Goal: Task Accomplishment & Management: Complete application form

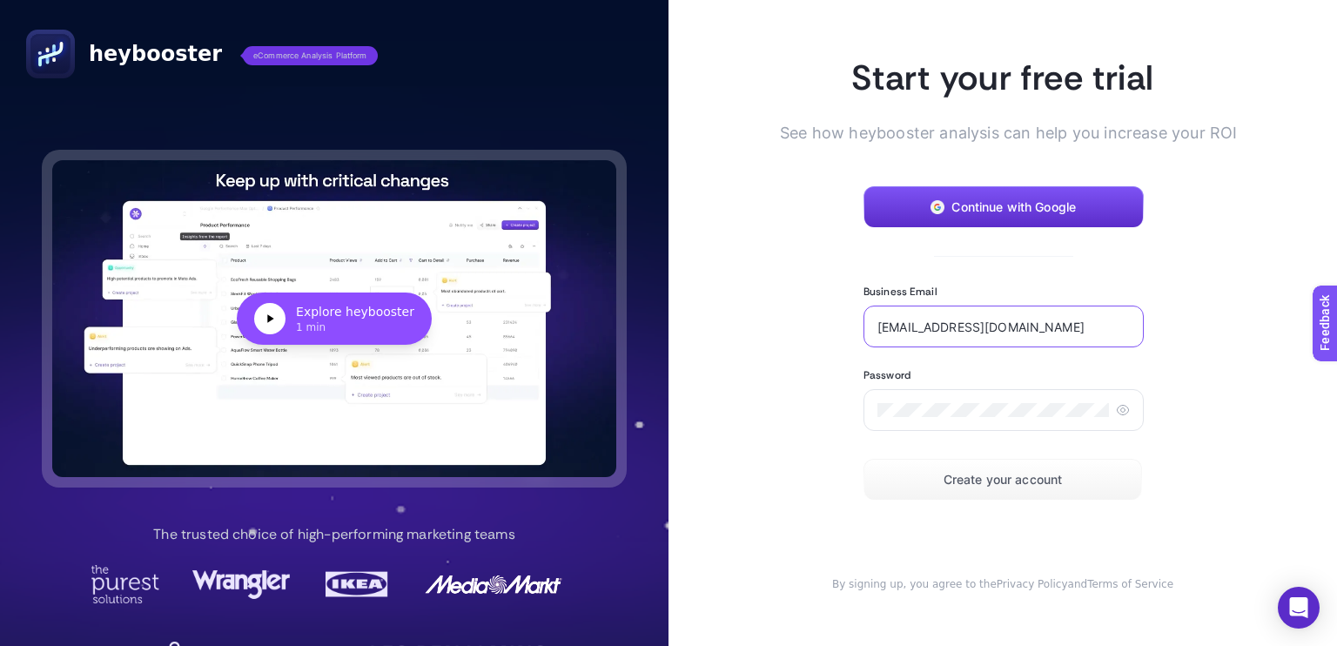
click at [1020, 323] on input "[EMAIL_ADDRESS][DOMAIN_NAME]" at bounding box center [1003, 326] width 252 height 14
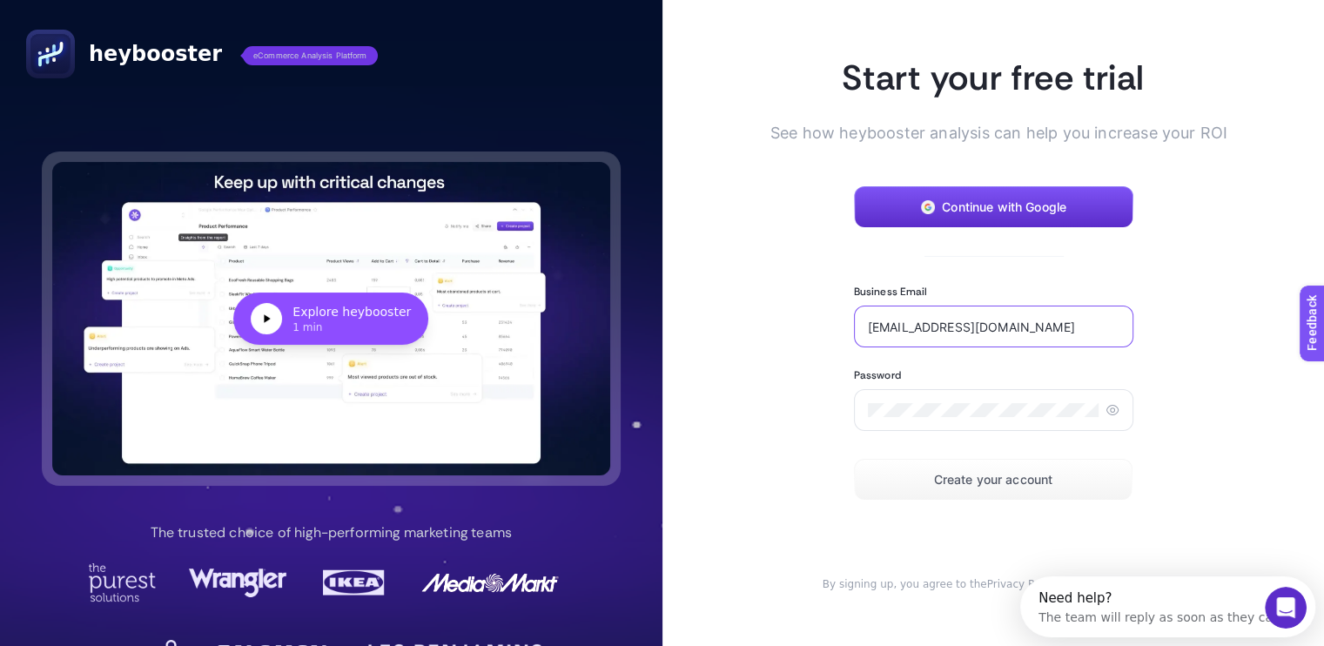
drag, startPoint x: 1034, startPoint y: 326, endPoint x: 832, endPoint y: 319, distance: 202.0
click at [832, 319] on section "Start your free trial See how heybooster analysis can help you increase your RO…" at bounding box center [993, 323] width 390 height 536
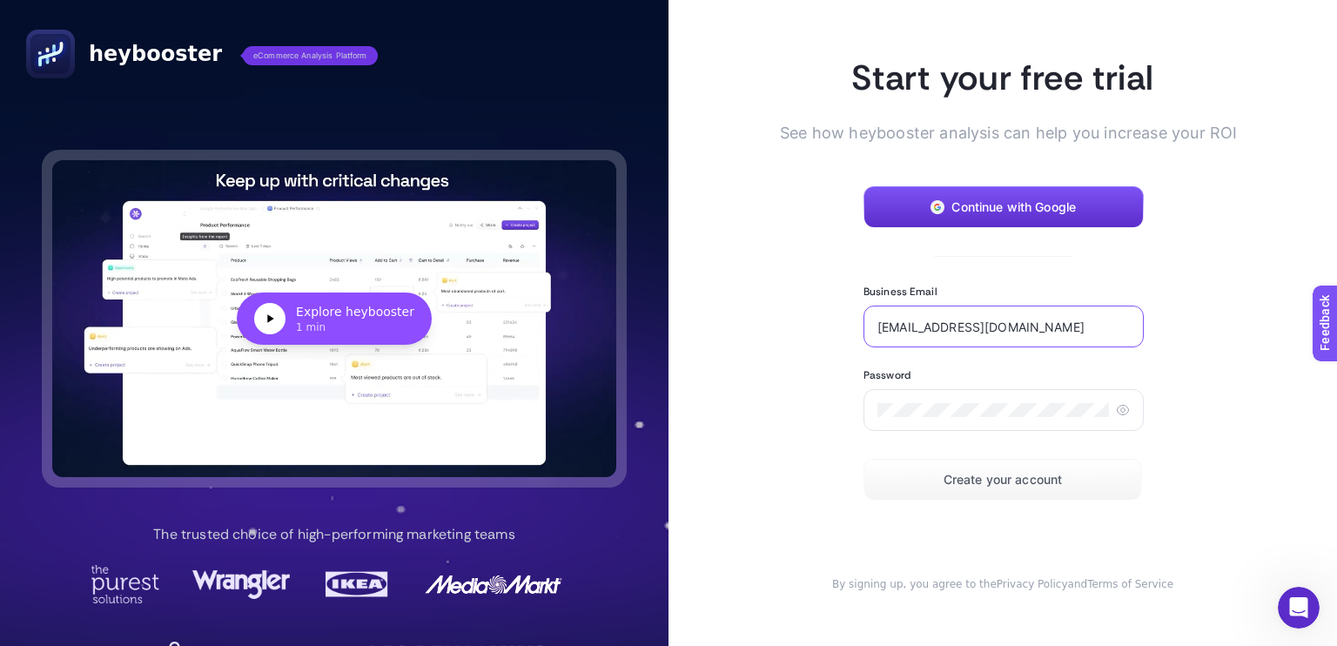
type input "[EMAIL_ADDRESS][DOMAIN_NAME]"
click at [947, 490] on button "Create your account" at bounding box center [1002, 480] width 279 height 42
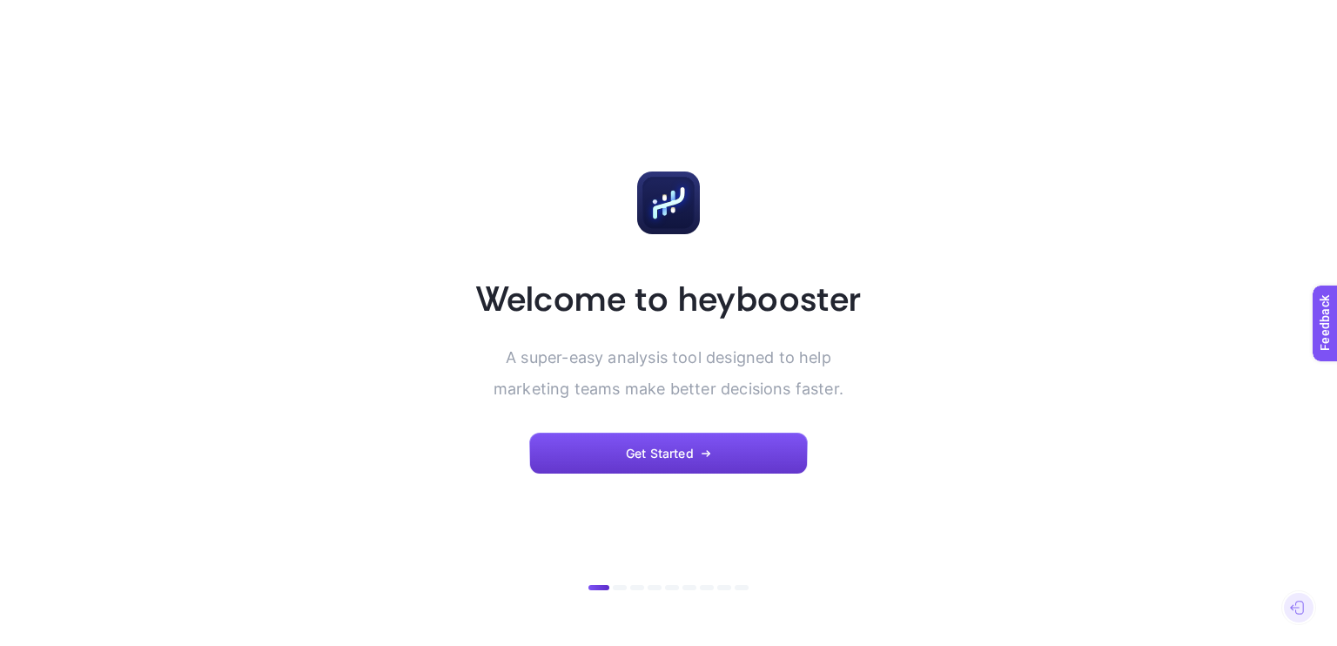
click at [685, 452] on span "Get Started" at bounding box center [660, 453] width 68 height 14
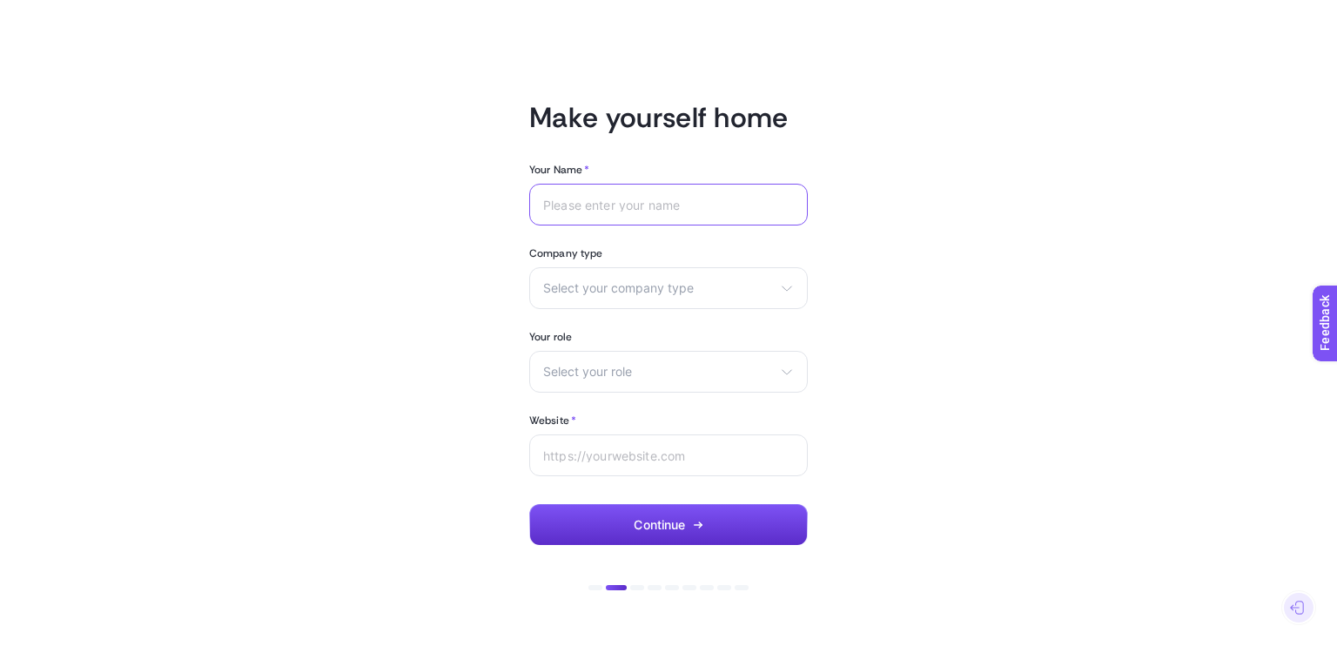
click at [649, 198] on input "Your Name *" at bounding box center [668, 205] width 251 height 14
type input "Burak"
click at [658, 292] on span "Select your company type" at bounding box center [658, 288] width 230 height 14
click at [628, 395] on li "Other" at bounding box center [669, 386] width 270 height 28
click at [601, 377] on span "Select your role" at bounding box center [658, 372] width 230 height 14
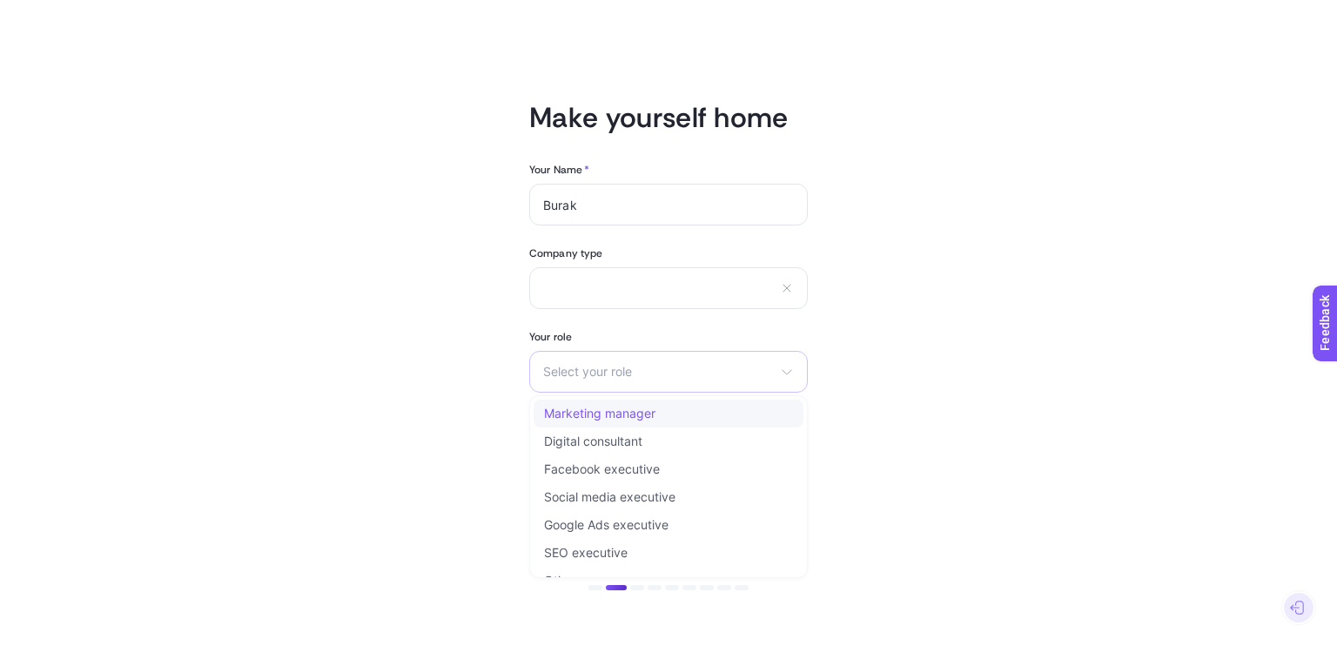
click at [602, 410] on span "Marketing manager" at bounding box center [599, 413] width 111 height 14
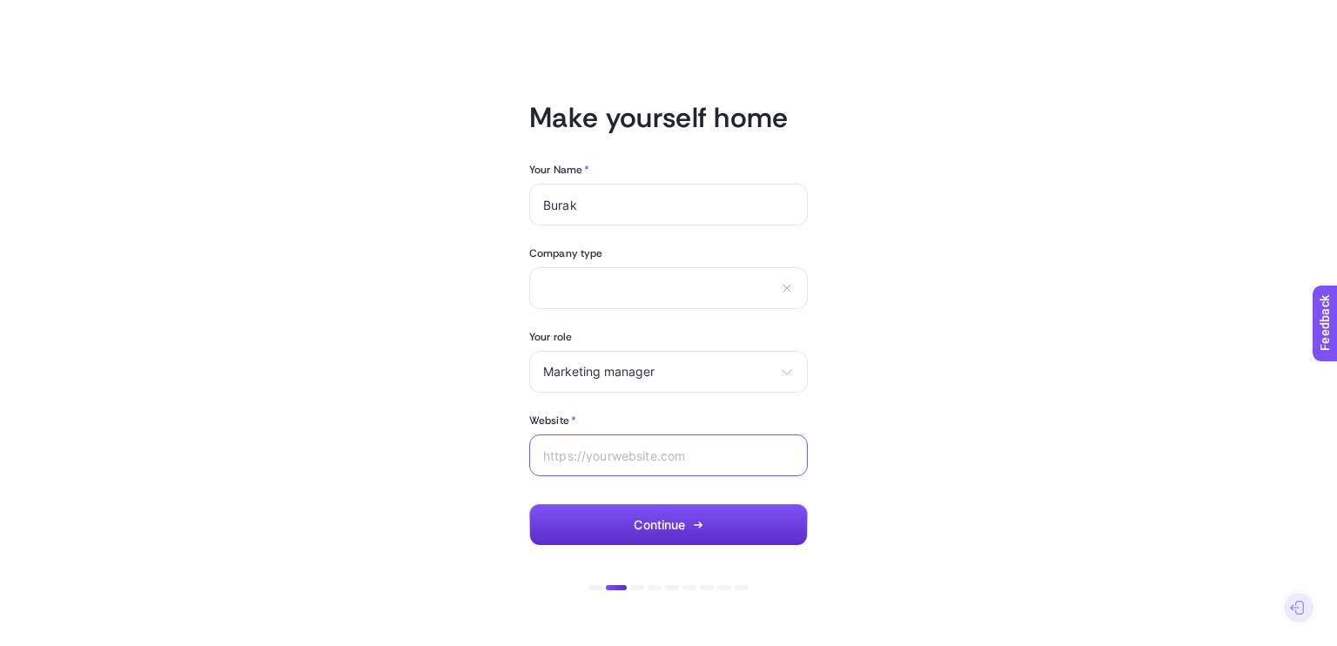
click at [603, 456] on input "Website *" at bounding box center [668, 455] width 251 height 14
paste input "https://anisahcoffee.com/"
type input "https://anisahcoffee.com/"
click at [685, 520] on span "Continue" at bounding box center [659, 525] width 51 height 14
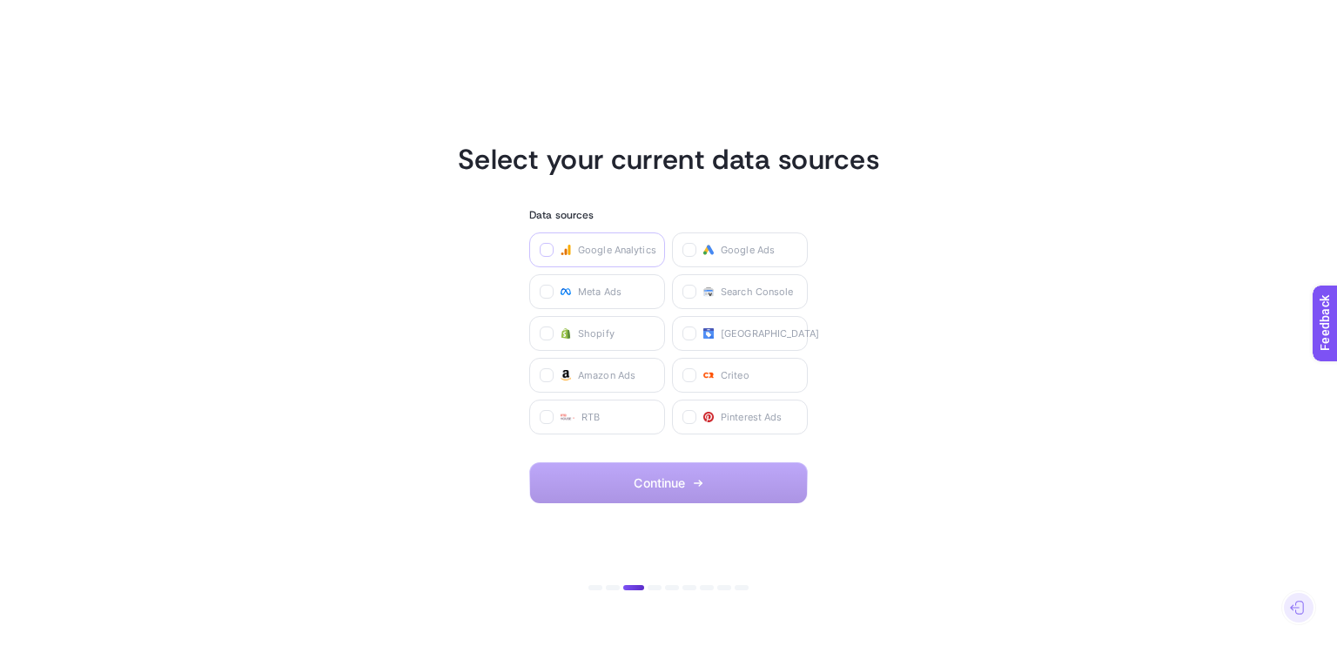
click at [547, 247] on icon at bounding box center [547, 250] width 9 height 9
click at [0, 0] on Analytics "checkbox" at bounding box center [0, 0] width 0 height 0
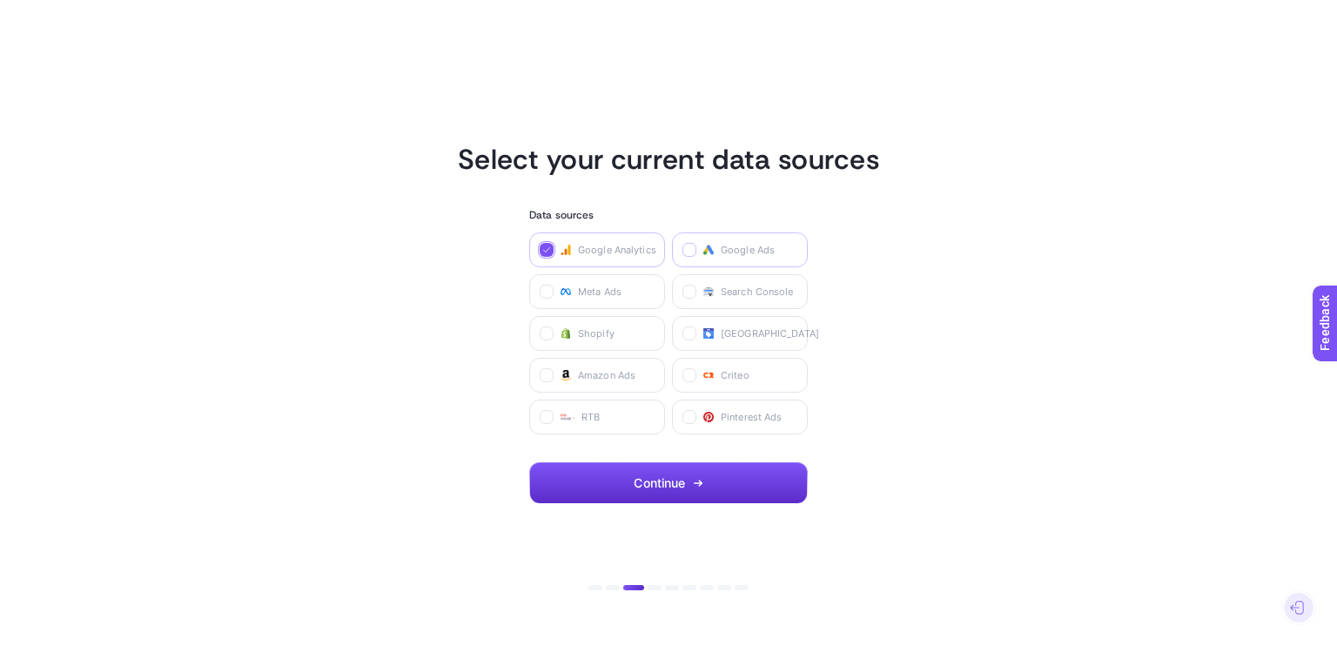
click at [686, 247] on icon at bounding box center [690, 250] width 9 height 9
click at [0, 0] on Ads "checkbox" at bounding box center [0, 0] width 0 height 0
click at [541, 289] on label at bounding box center [547, 292] width 14 height 14
click at [0, 0] on Ads "checkbox" at bounding box center [0, 0] width 0 height 0
click at [688, 292] on icon at bounding box center [690, 292] width 9 height 9
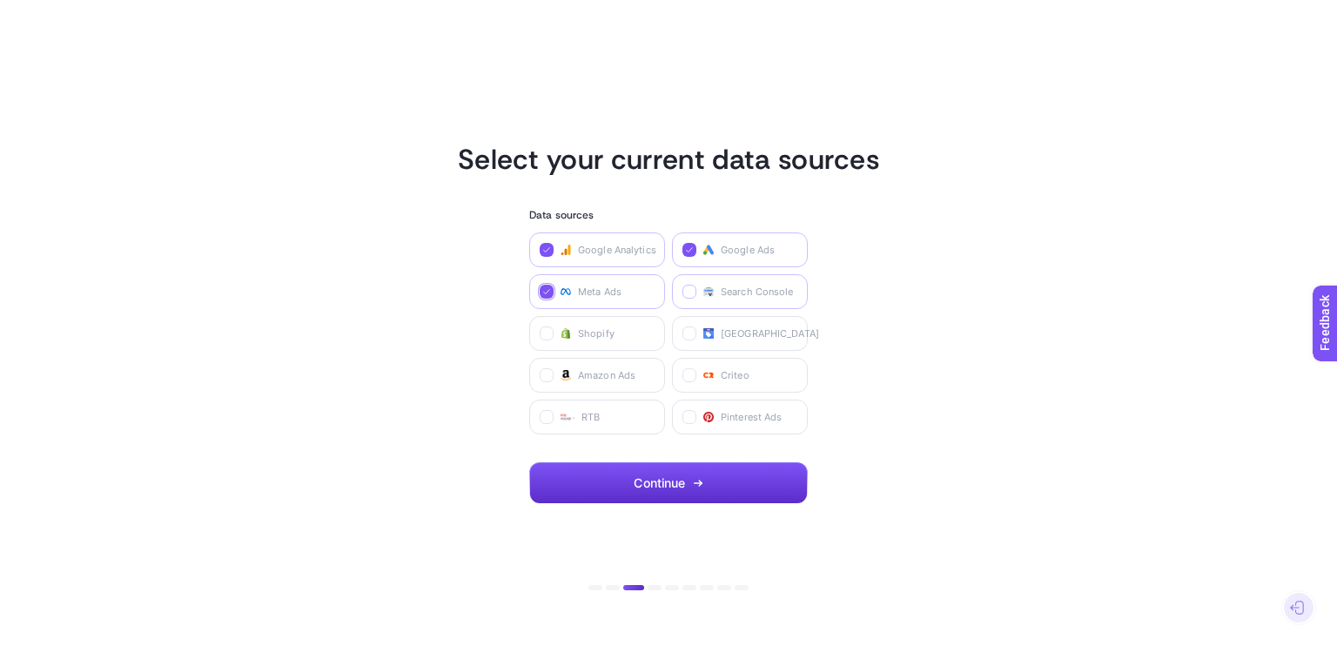
click at [0, 0] on Console "checkbox" at bounding box center [0, 0] width 0 height 0
click at [545, 332] on icon at bounding box center [547, 334] width 9 height 9
click at [0, 0] on input "checkbox" at bounding box center [0, 0] width 0 height 0
click at [669, 480] on span "Continue" at bounding box center [659, 483] width 51 height 14
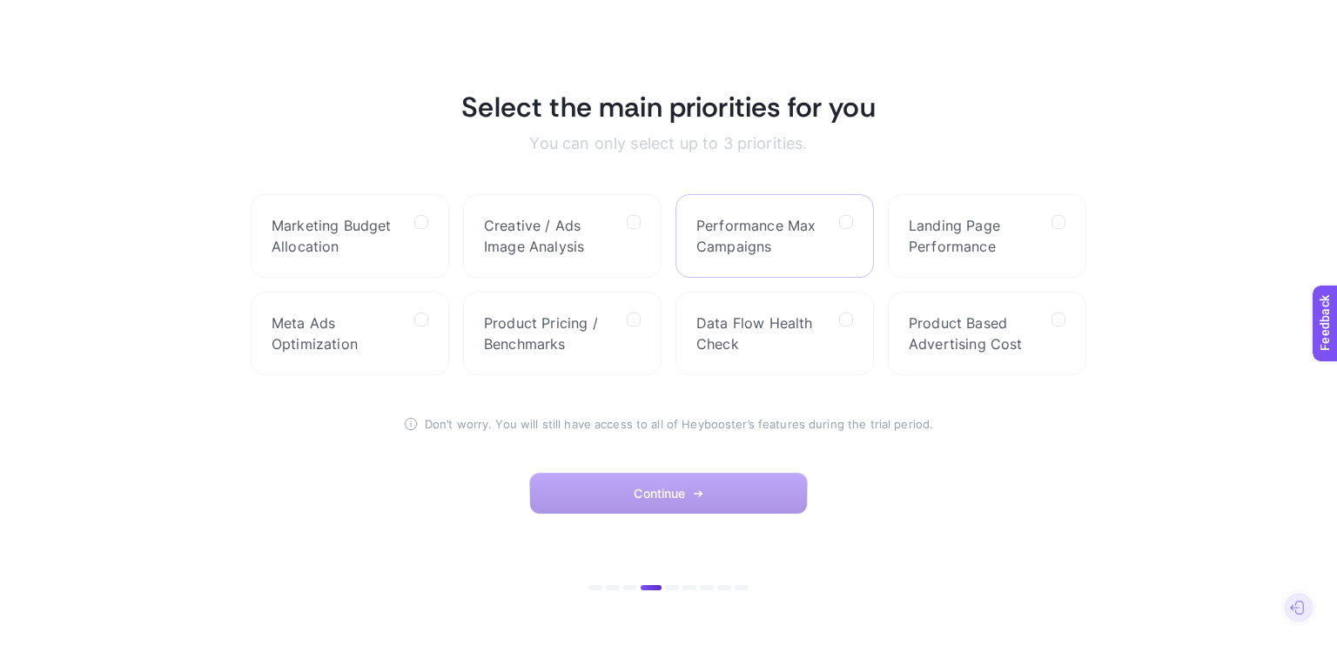
click at [811, 236] on span "Performance Max Campaigns" at bounding box center [760, 236] width 129 height 42
click at [0, 0] on Campaigns "checkbox" at bounding box center [0, 0] width 0 height 0
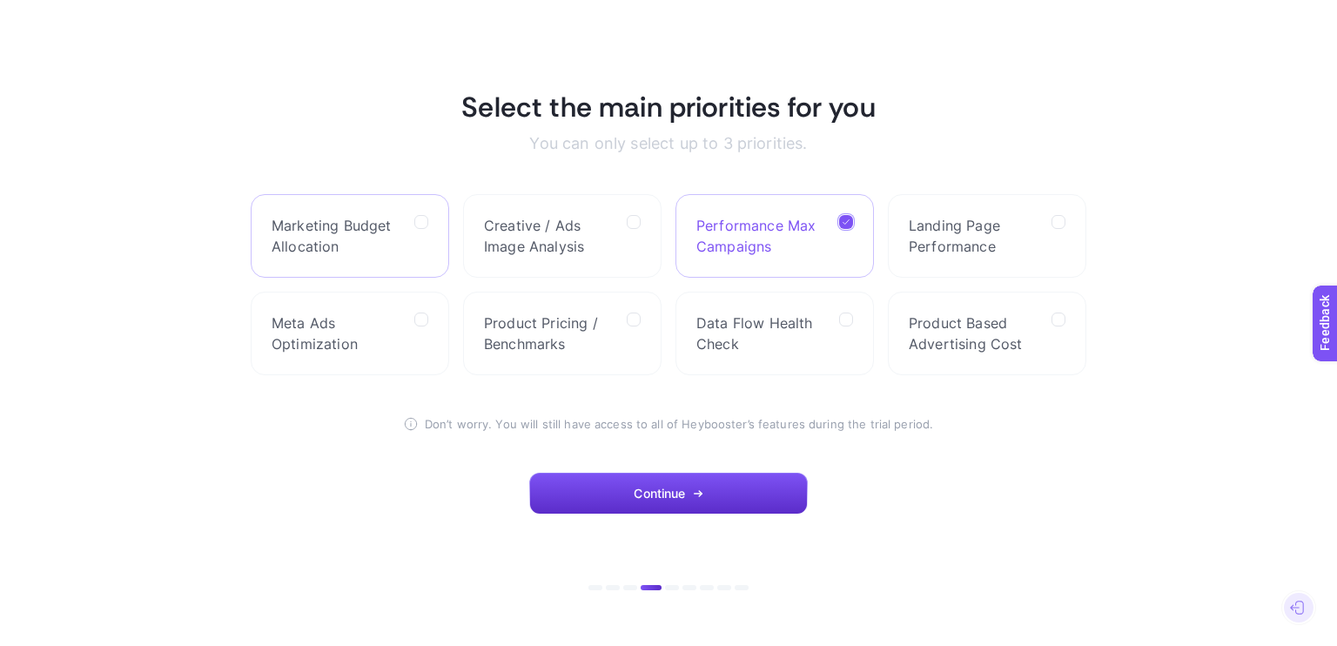
click at [371, 245] on span "Marketing Budget Allocation" at bounding box center [336, 236] width 129 height 42
click at [0, 0] on Allocation "checkbox" at bounding box center [0, 0] width 0 height 0
click at [560, 333] on span "Product Pricing / Benchmarks" at bounding box center [548, 333] width 129 height 42
click at [0, 0] on Benchmarks "checkbox" at bounding box center [0, 0] width 0 height 0
click at [698, 491] on icon "button" at bounding box center [698, 493] width 10 height 10
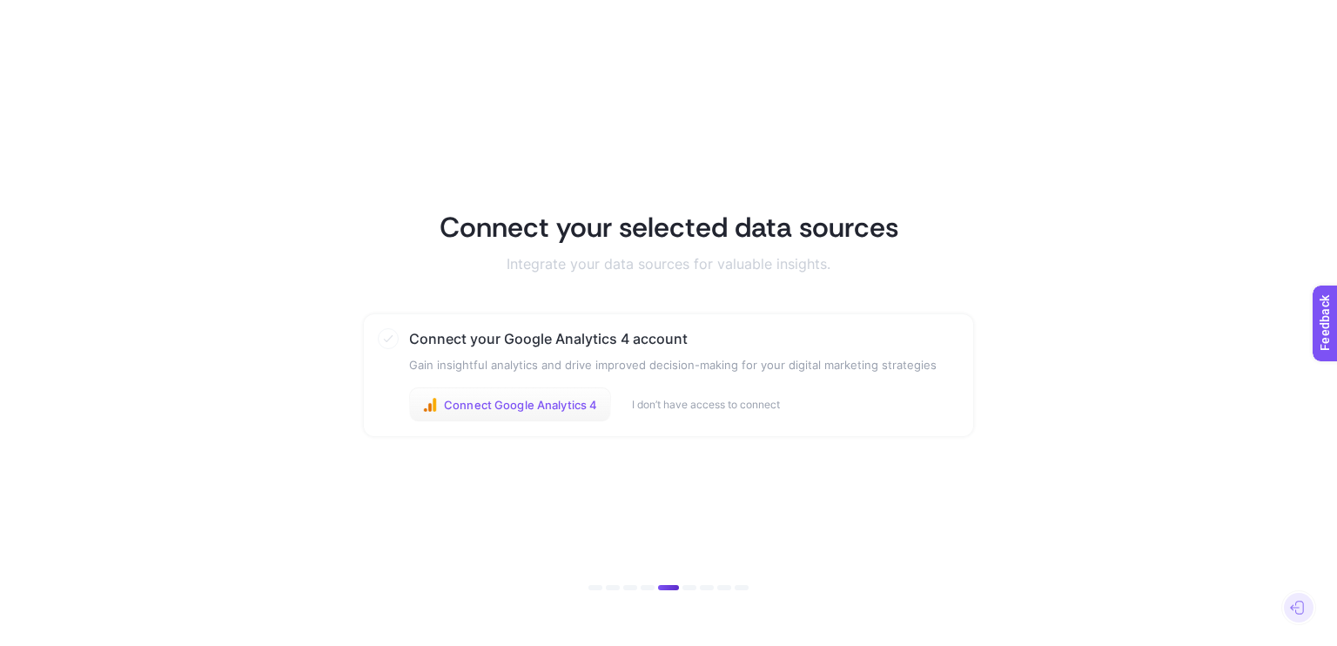
click at [556, 411] on span "Connect Google Analytics 4" at bounding box center [520, 405] width 153 height 14
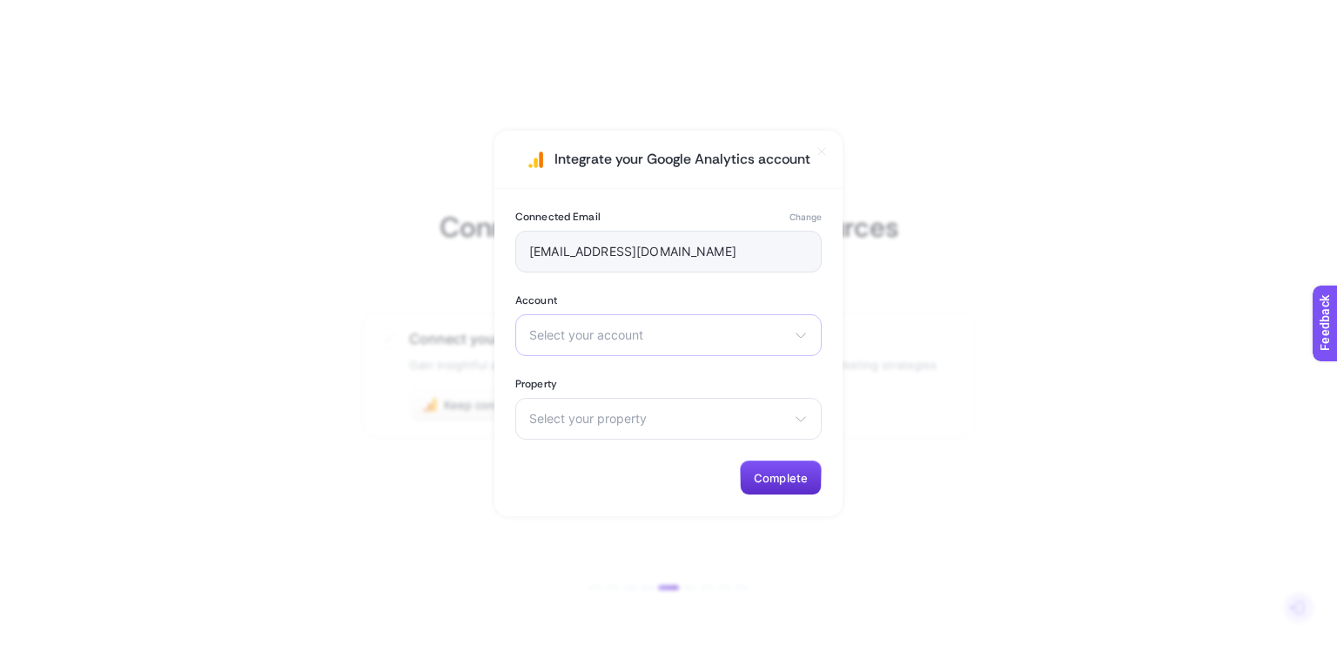
click at [675, 326] on div "Select your account Anişah Coffe GURVITA KC-TEK Kurumsal Web Siteleri Kaç Kişiy…" at bounding box center [668, 335] width 306 height 42
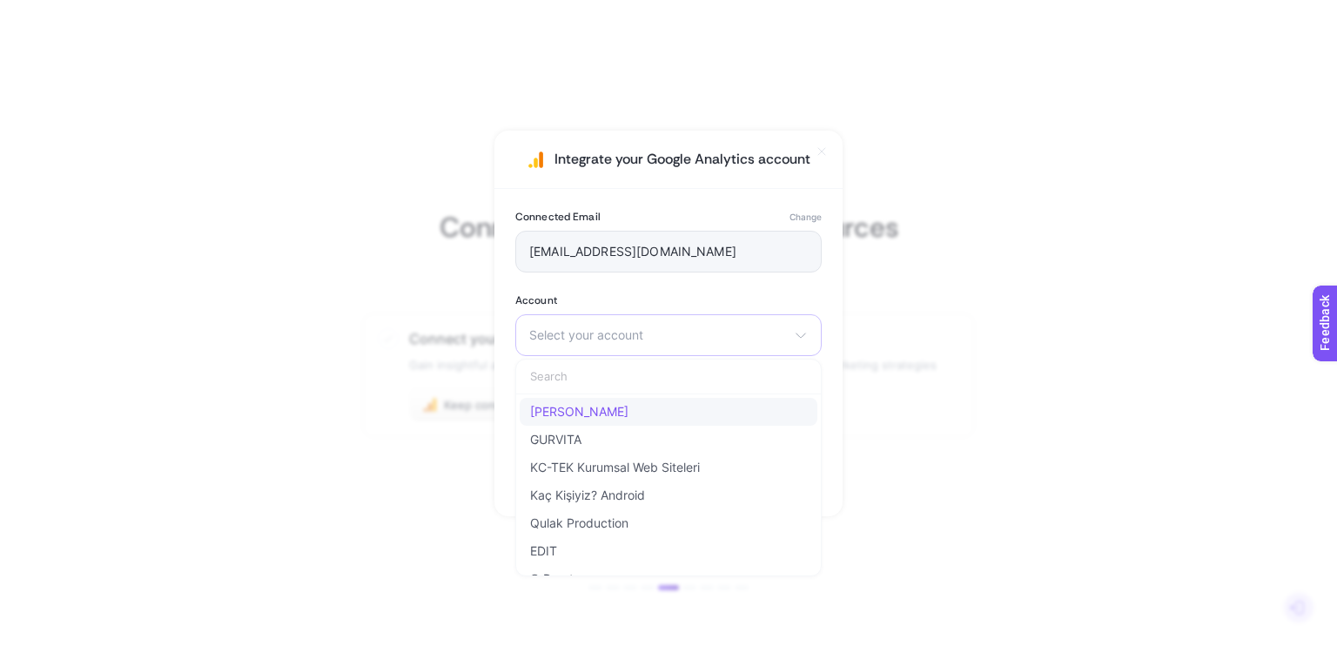
click at [656, 406] on li "Anişah Coffe" at bounding box center [669, 412] width 298 height 28
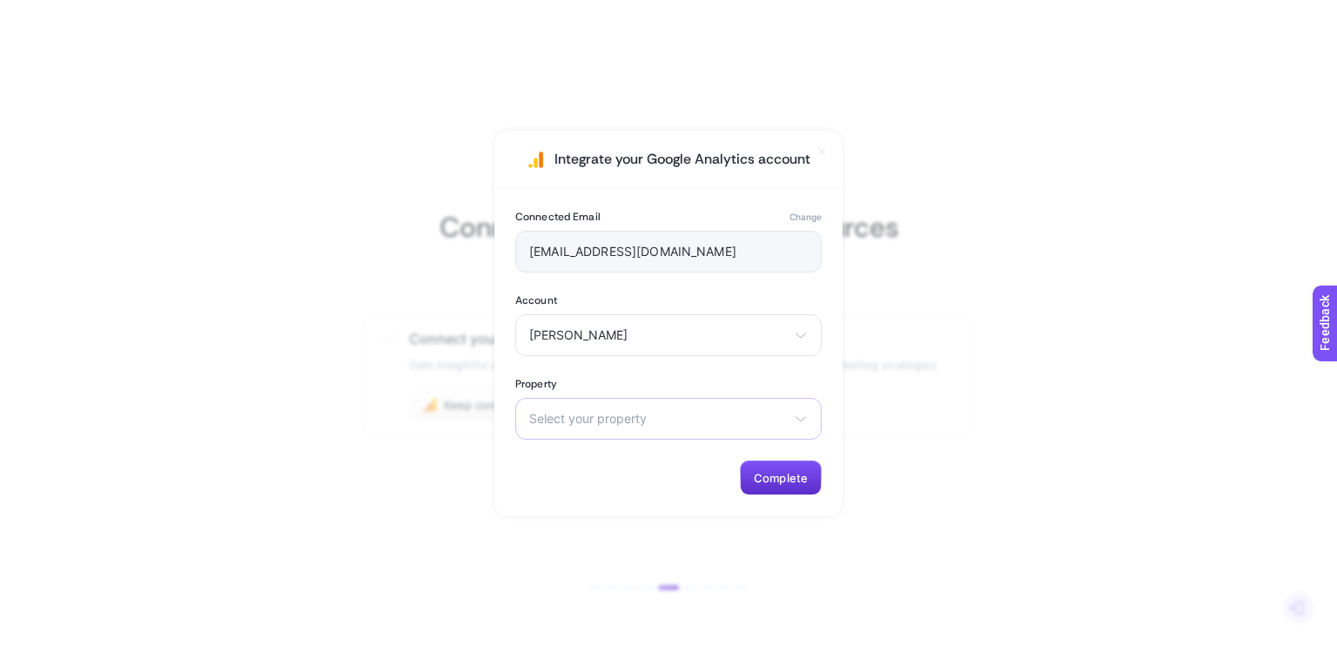
click at [638, 431] on div "Select your property Anisah Coffee - GA4" at bounding box center [668, 419] width 306 height 42
click at [631, 493] on span "Anisah Coffee - GA4" at bounding box center [618, 495] width 177 height 14
click at [783, 477] on span "Complete" at bounding box center [781, 478] width 54 height 14
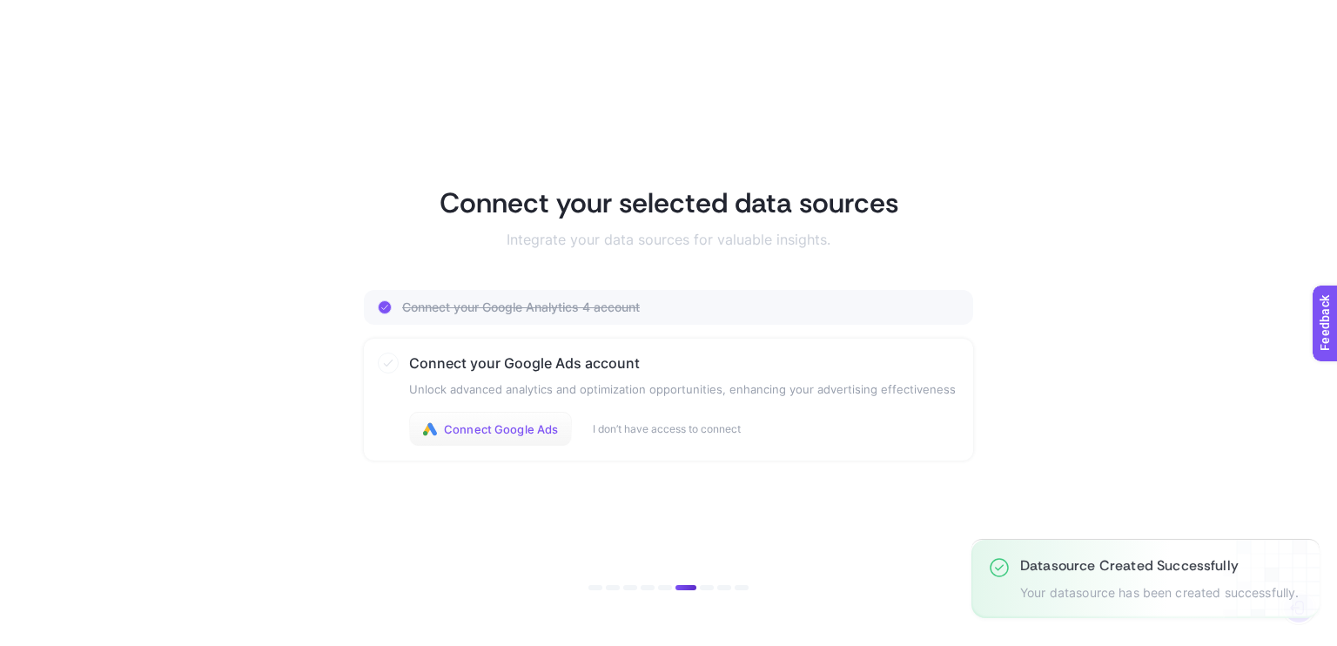
click at [467, 425] on span "Connect Google Ads" at bounding box center [501, 429] width 114 height 14
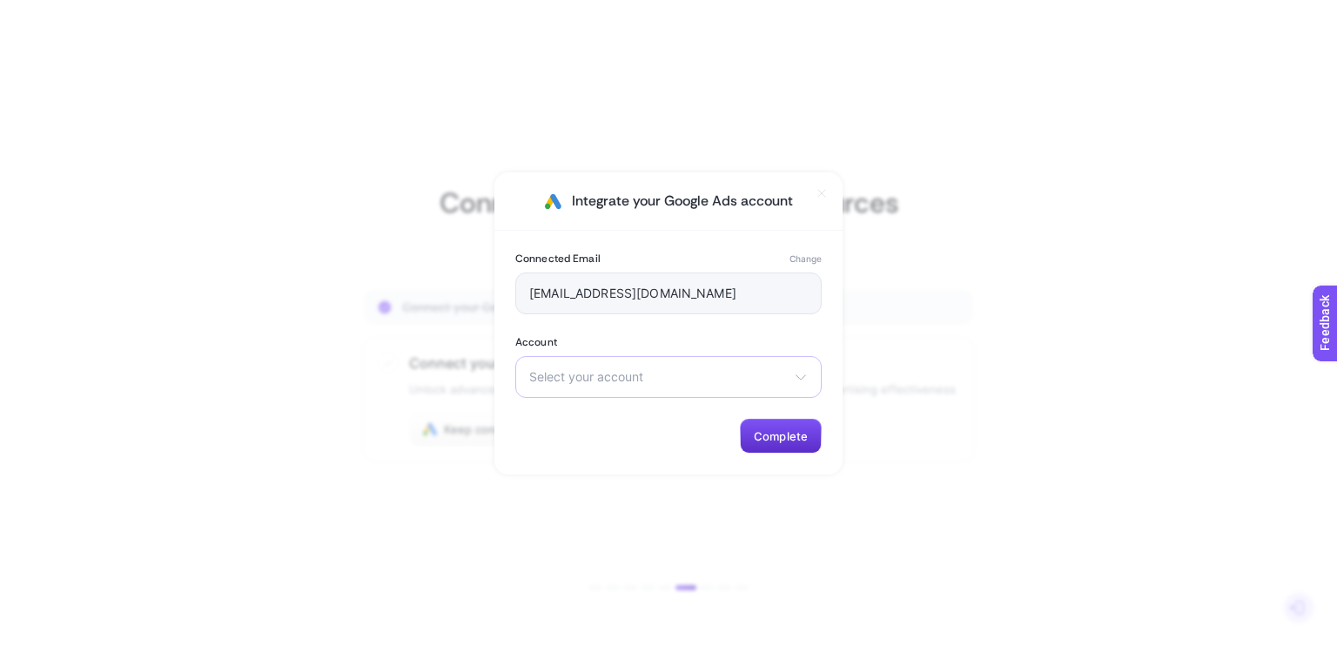
click at [630, 382] on span "Select your account" at bounding box center [658, 377] width 258 height 14
click at [628, 410] on li "Anisah Coffee" at bounding box center [669, 419] width 298 height 28
click at [769, 430] on span "Complete" at bounding box center [781, 436] width 54 height 14
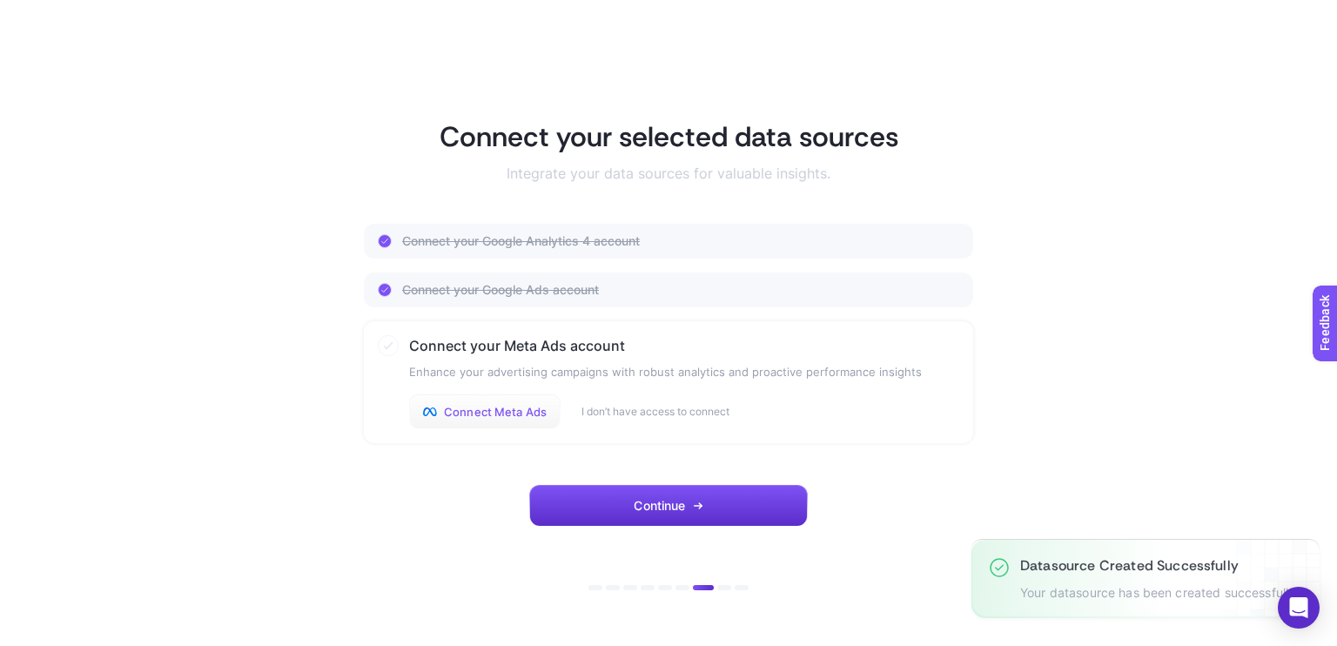
click at [494, 406] on span "Connect Meta Ads" at bounding box center [495, 412] width 103 height 14
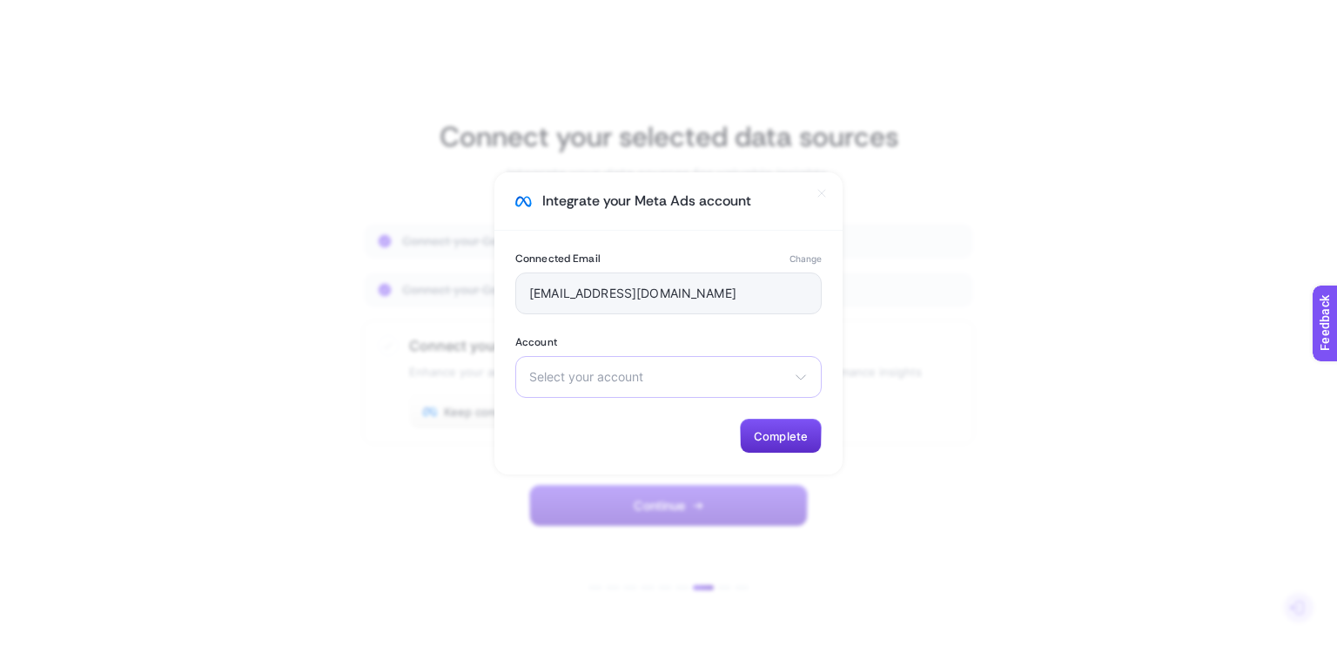
click at [693, 386] on div "Select your account Burak Cmo anisah 2025 Çok Net Reklam qulak 2025" at bounding box center [668, 377] width 306 height 42
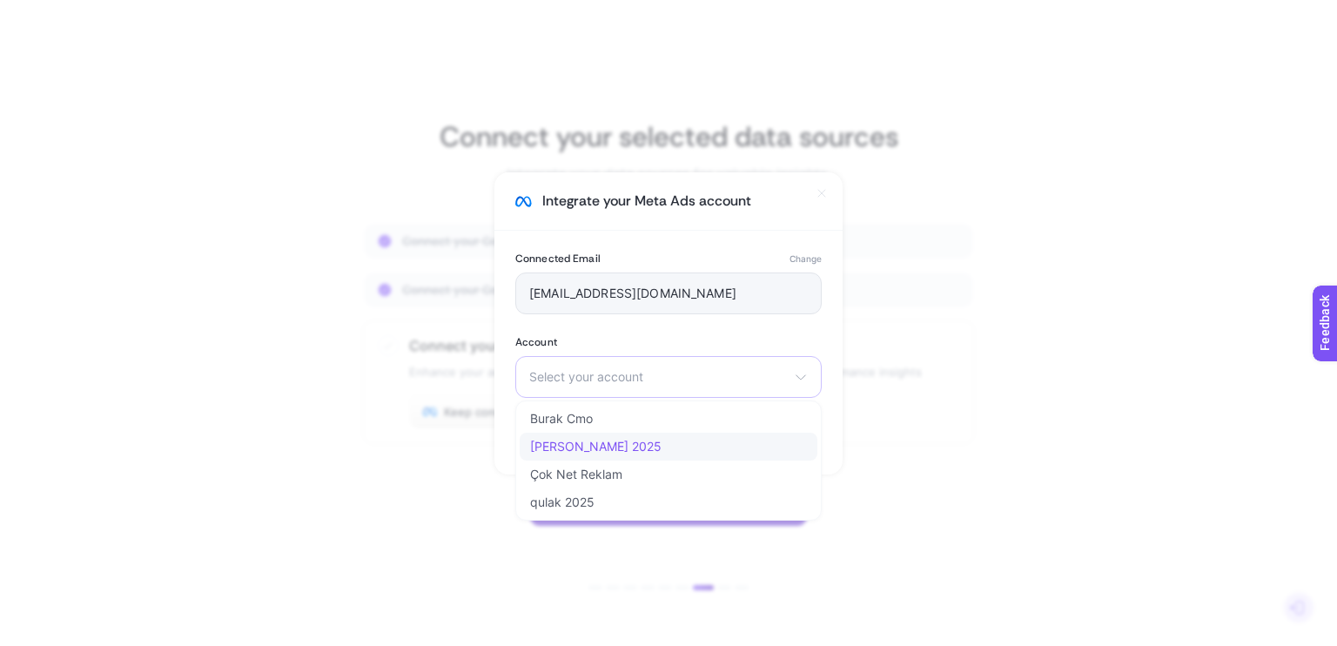
click at [686, 445] on li "anisah 2025" at bounding box center [669, 447] width 298 height 28
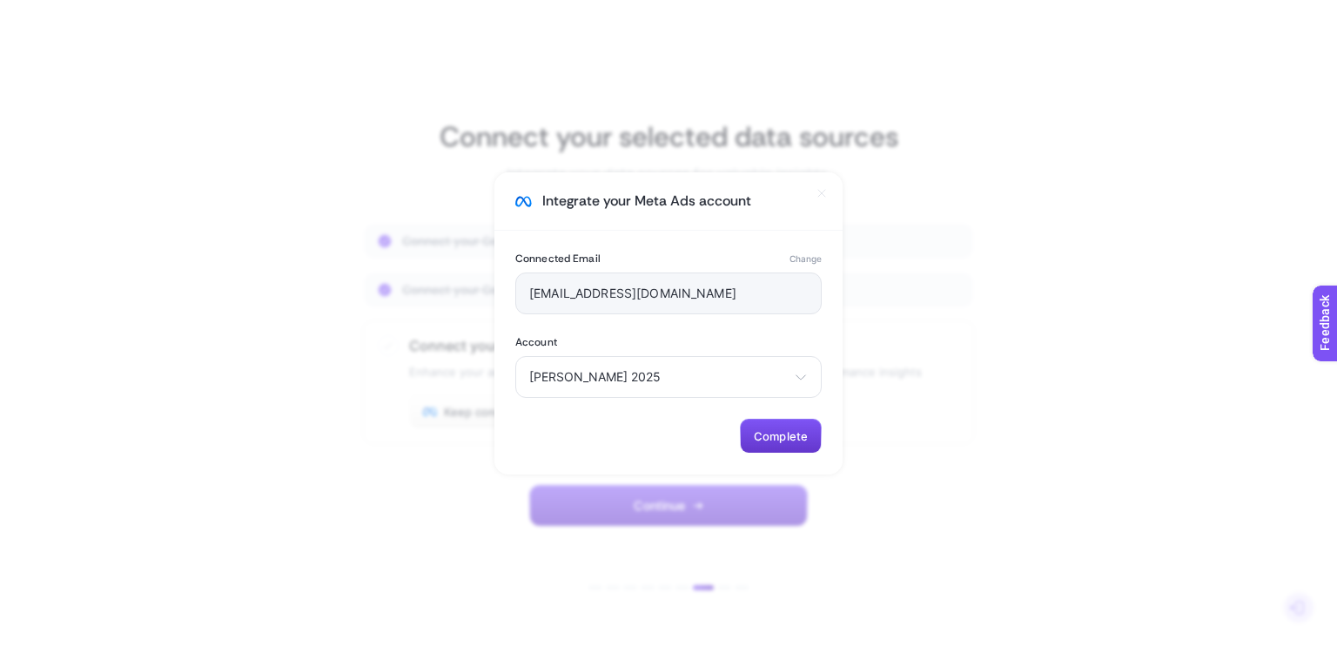
click at [783, 444] on button "Complete" at bounding box center [781, 436] width 82 height 35
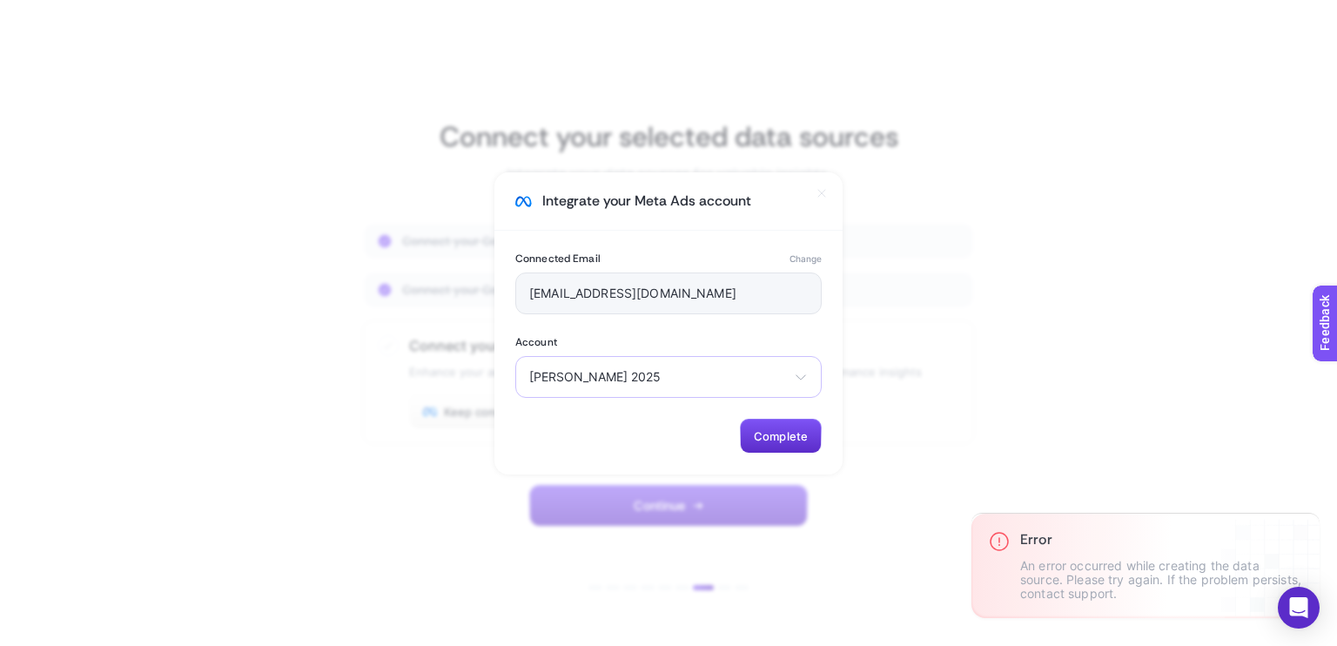
click at [620, 376] on span "anisah 2025" at bounding box center [658, 377] width 258 height 14
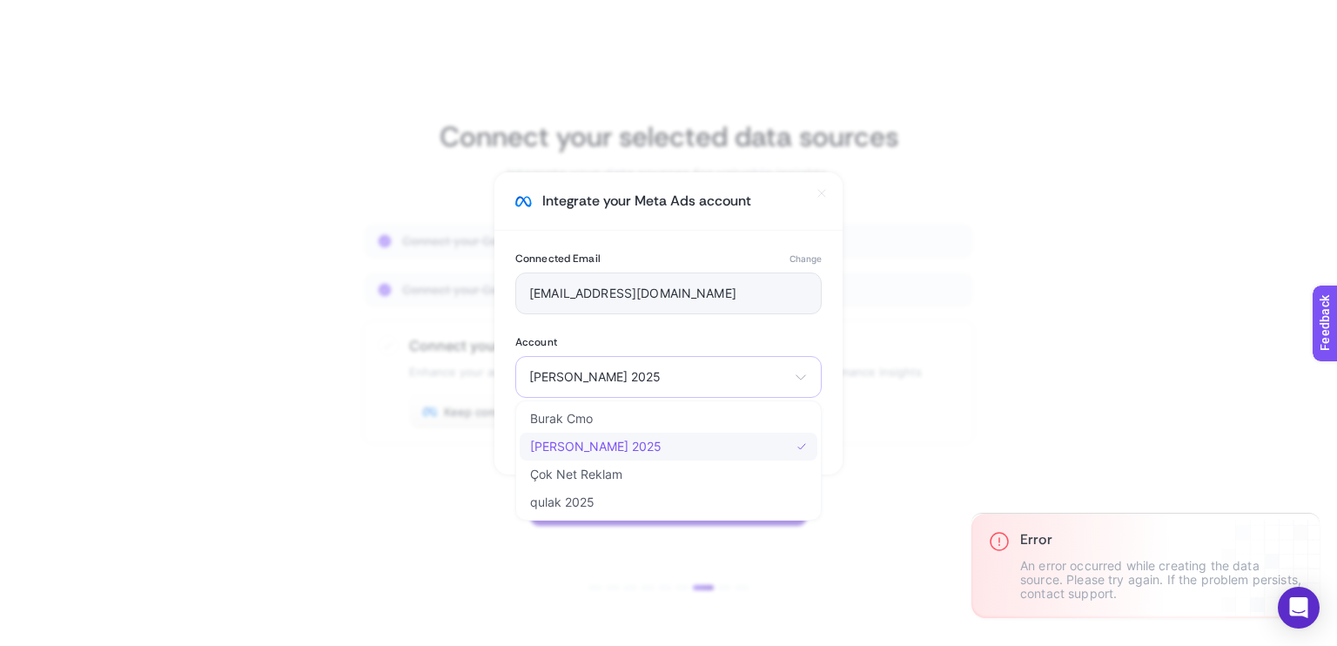
click at [617, 439] on li "anisah 2025" at bounding box center [669, 447] width 298 height 28
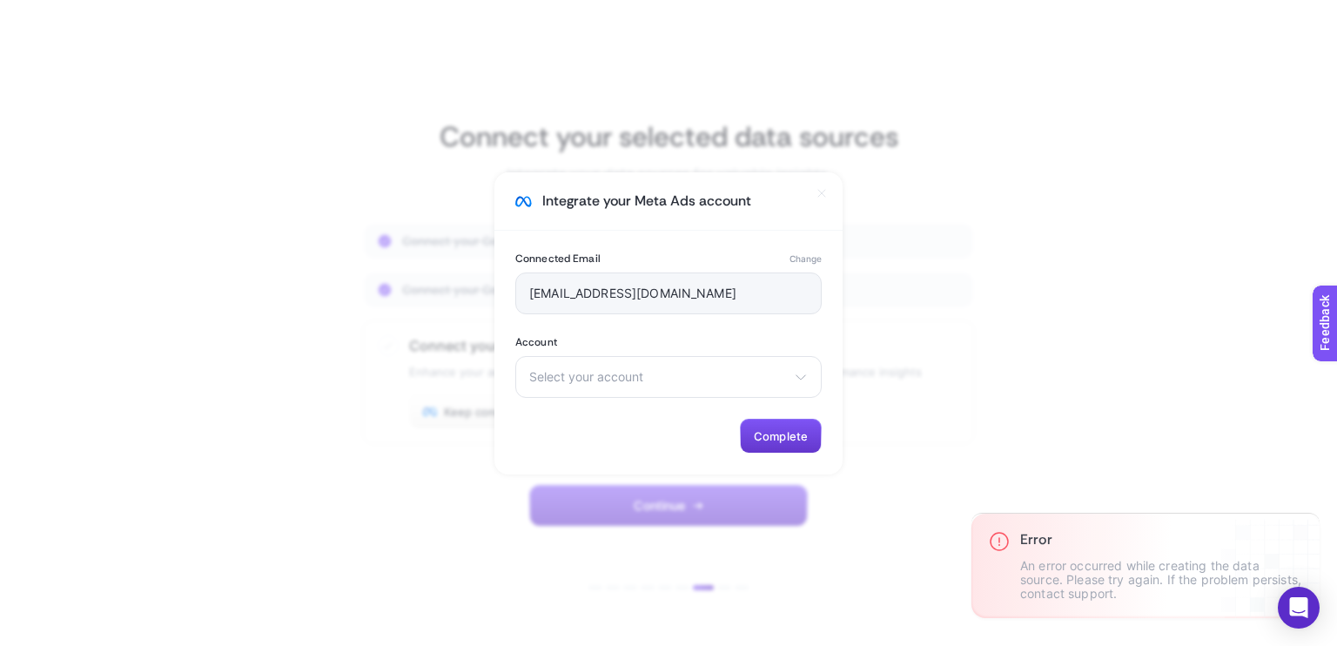
click at [760, 426] on button "Complete" at bounding box center [781, 436] width 82 height 35
click at [592, 370] on span "Select your account" at bounding box center [658, 377] width 258 height 14
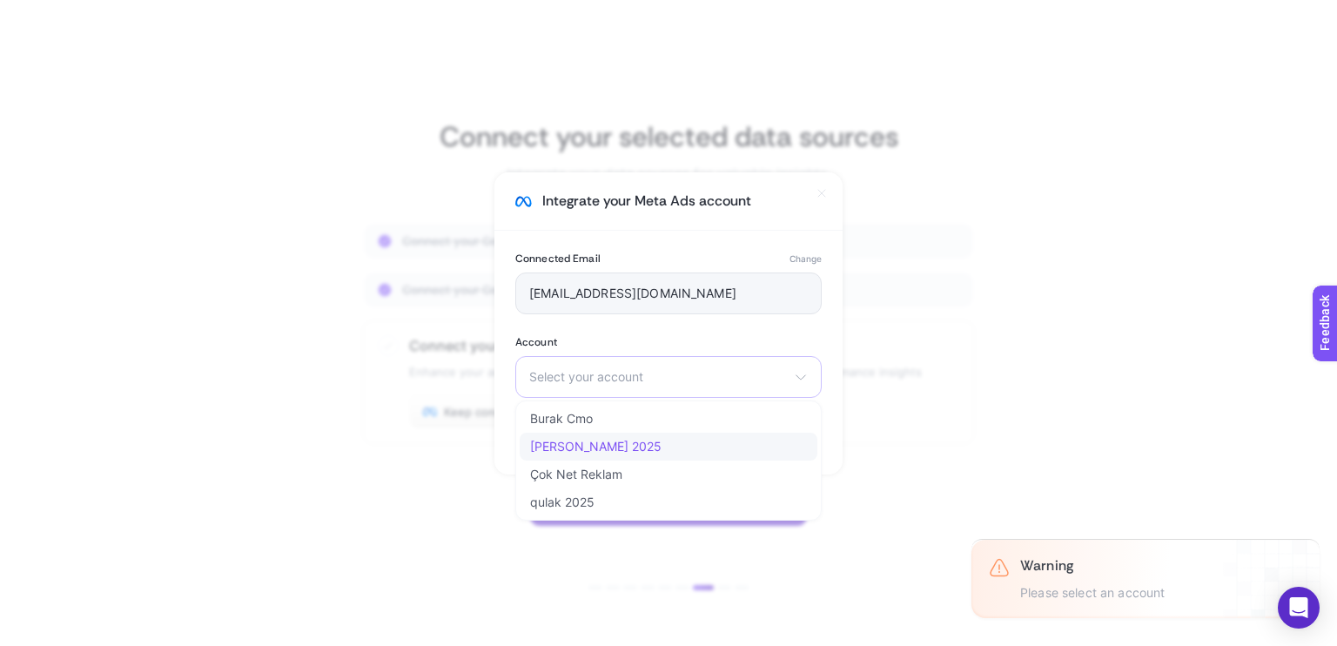
click at [613, 440] on li "anisah 2025" at bounding box center [669, 447] width 298 height 28
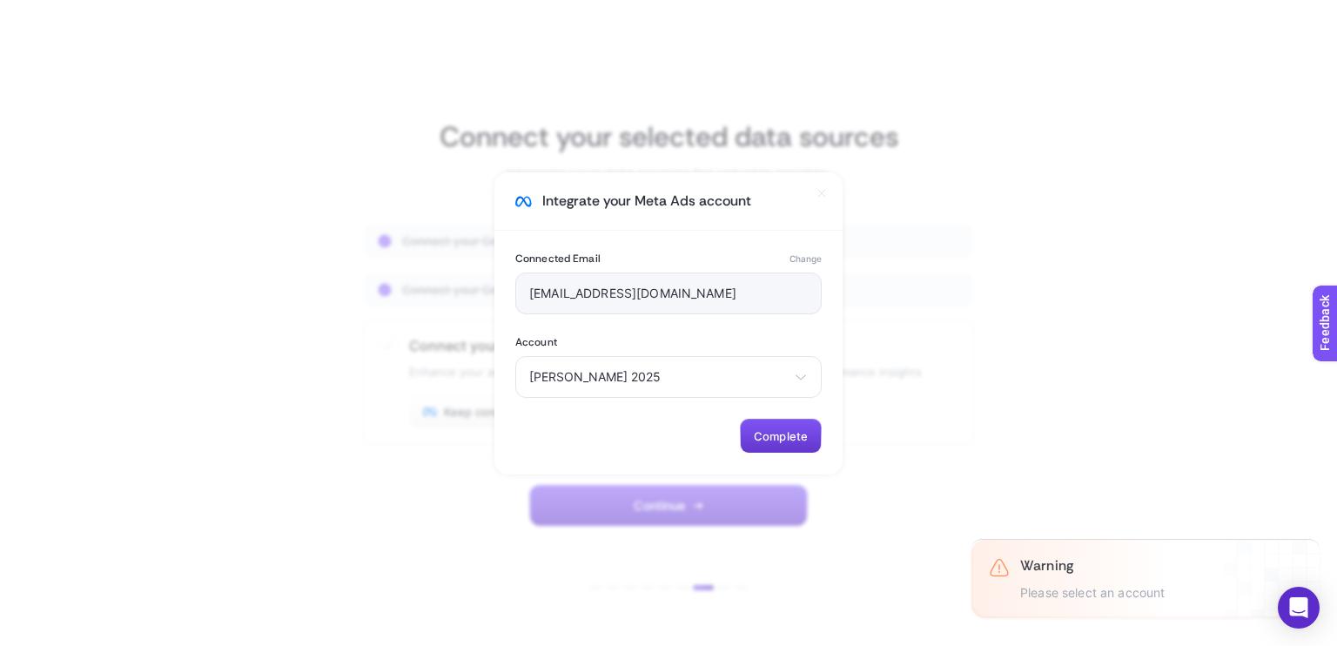
click at [769, 441] on span "Complete" at bounding box center [781, 436] width 54 height 14
click at [1300, 528] on icon "Close" at bounding box center [1302, 531] width 14 height 14
click at [816, 190] on icon at bounding box center [822, 193] width 14 height 14
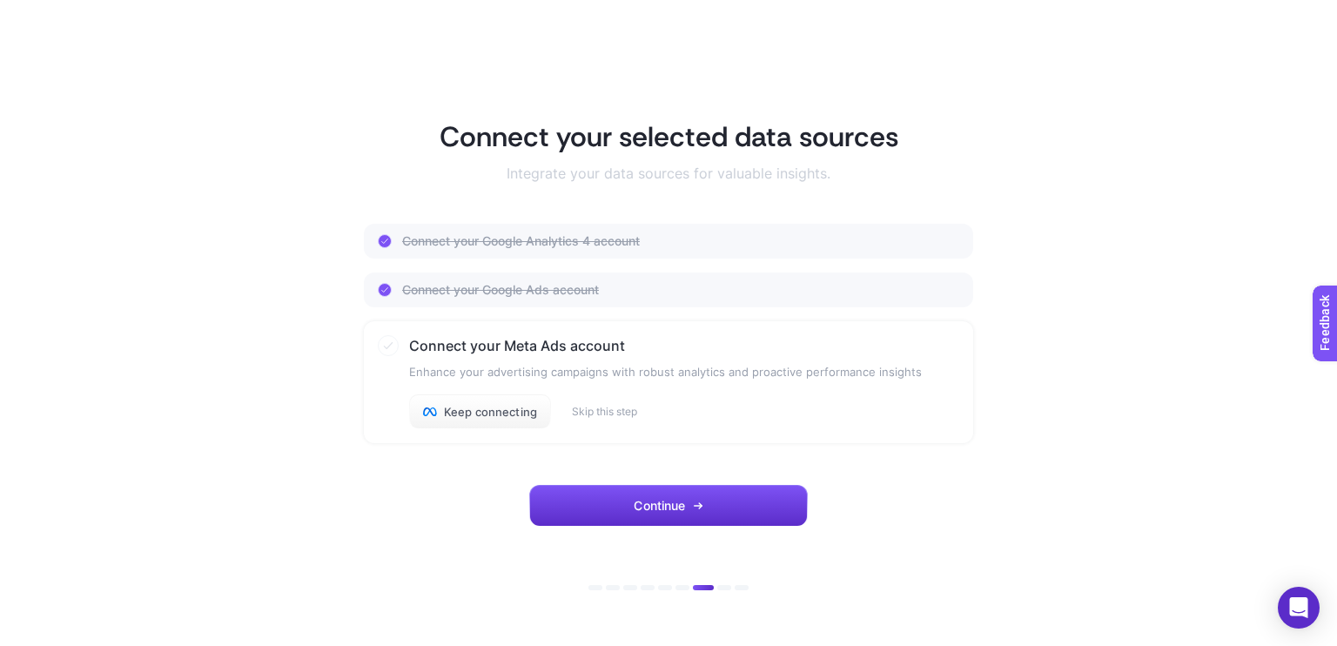
click at [613, 402] on div "Keep connecting Skip this step" at bounding box center [665, 411] width 513 height 35
click at [613, 410] on button "Skip this step" at bounding box center [604, 412] width 65 height 14
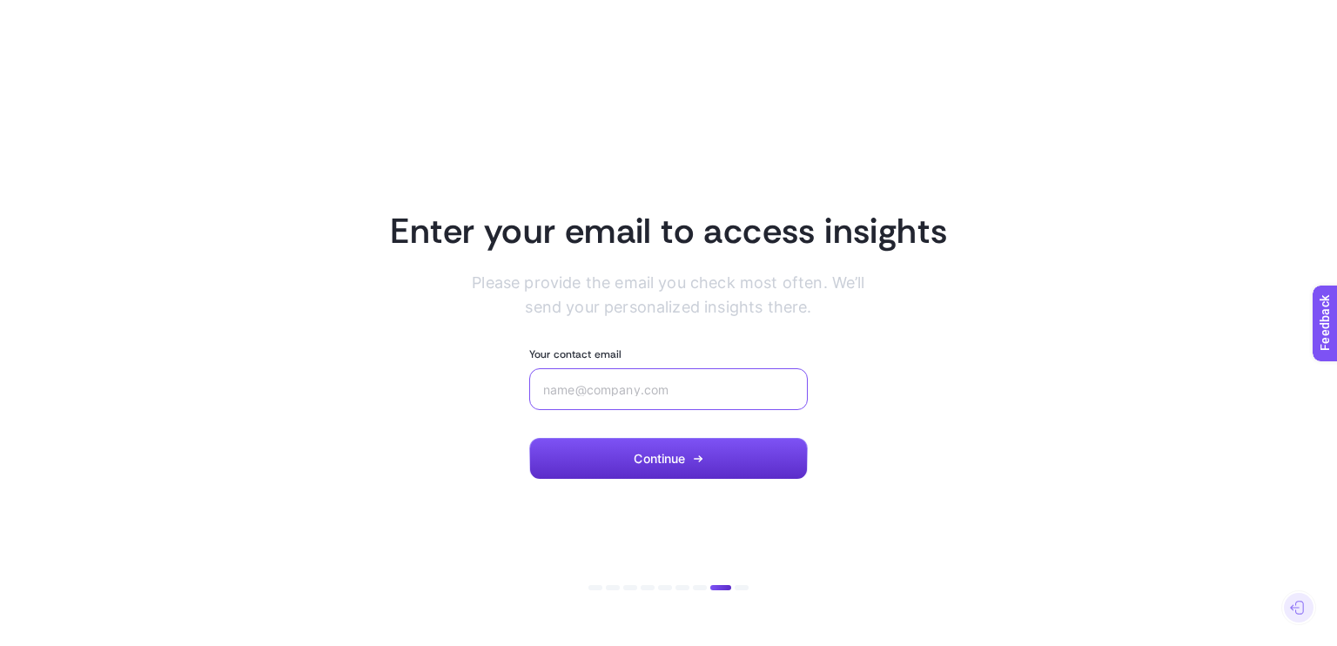
click at [612, 387] on input "Your contact email" at bounding box center [668, 389] width 251 height 14
type input "[EMAIL_ADDRESS][DOMAIN_NAME]"
click at [615, 459] on button "Continue" at bounding box center [668, 459] width 279 height 42
